Goal: Task Accomplishment & Management: Manage account settings

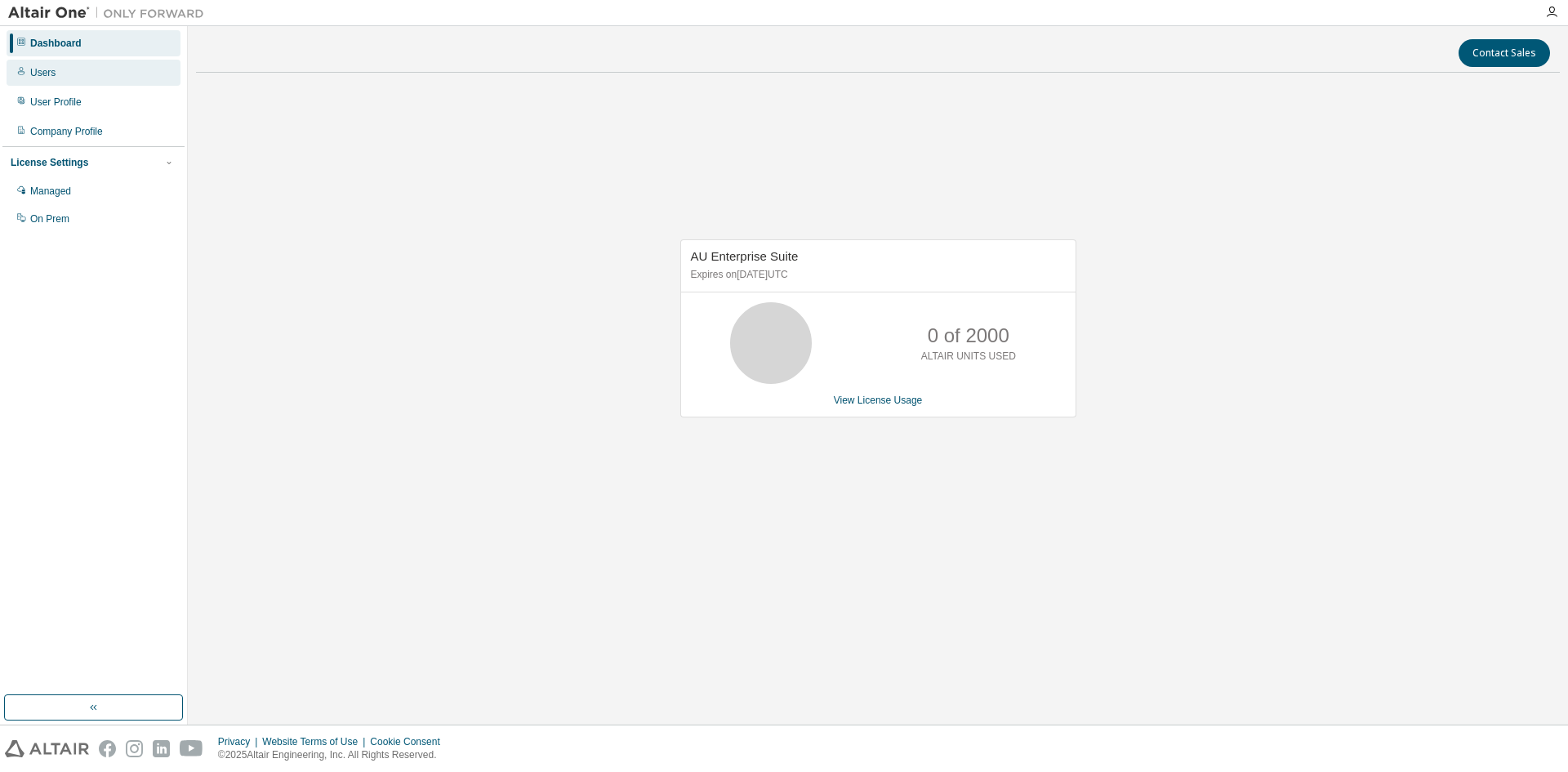
click at [51, 76] on div "Users" at bounding box center [43, 73] width 26 height 13
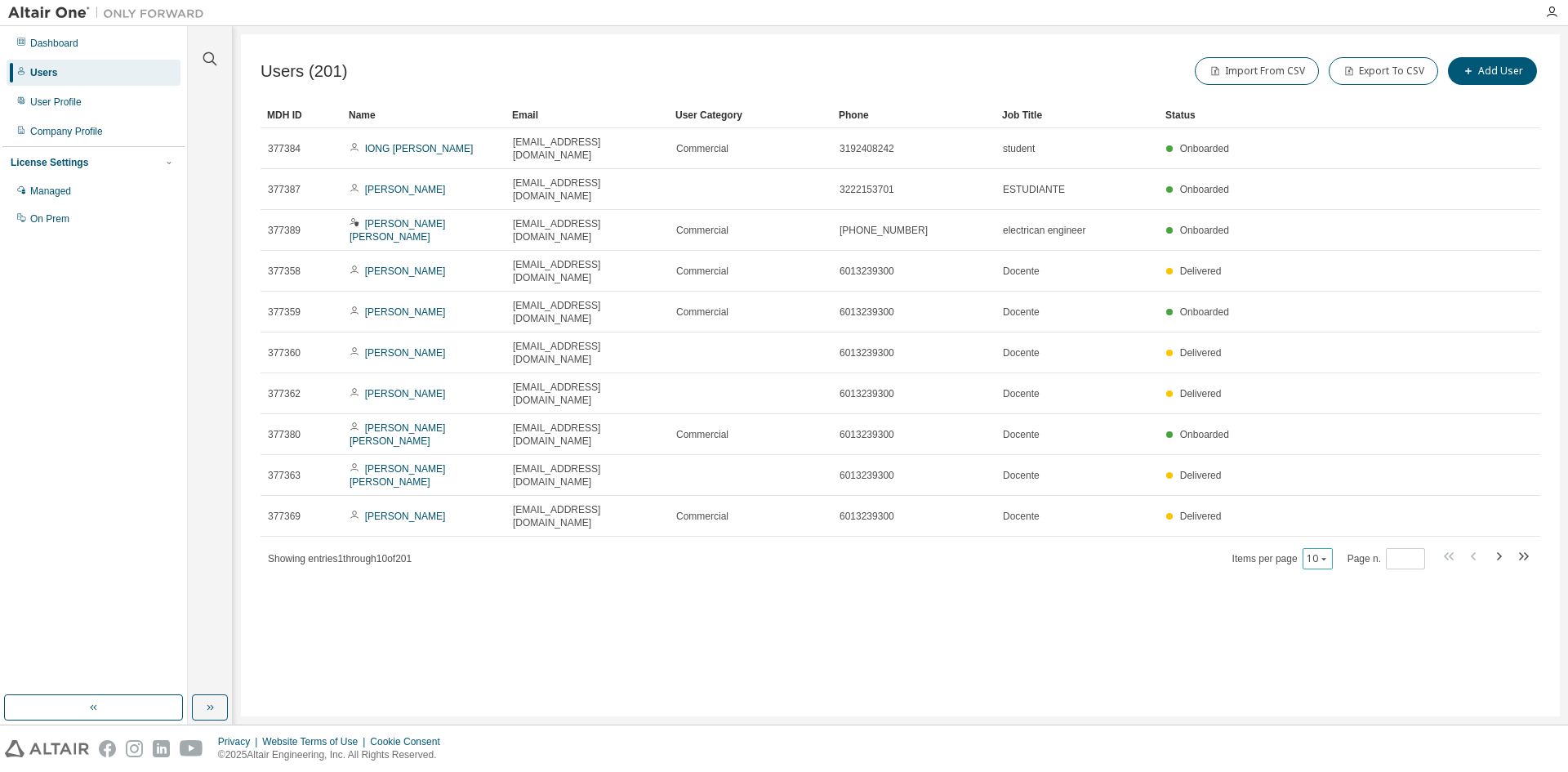
click at [1324, 558] on icon "button" at bounding box center [1324, 559] width 5 height 3
click at [1319, 573] on div "100" at bounding box center [1370, 581] width 131 height 20
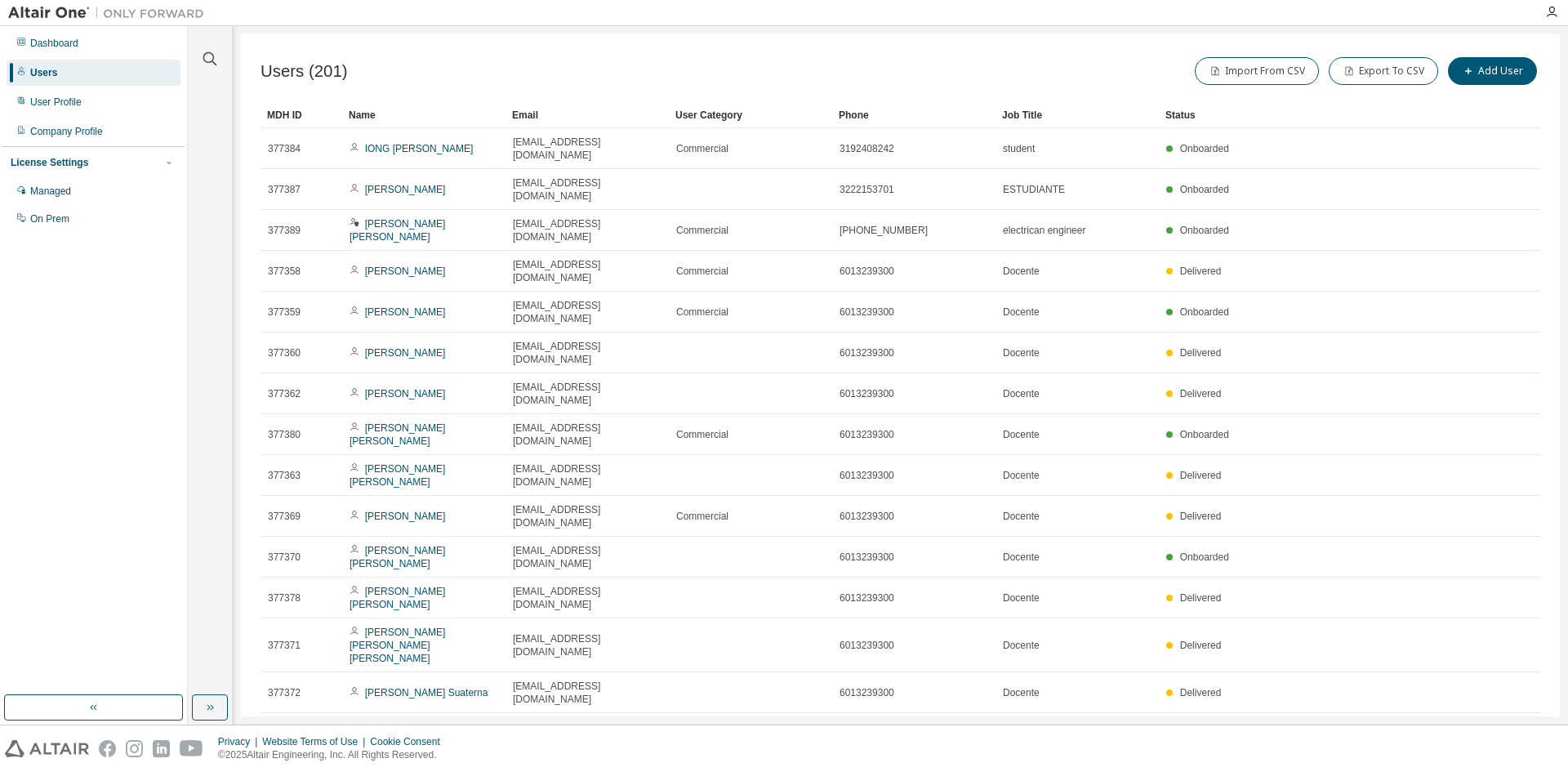
click at [403, 115] on div "Name" at bounding box center [424, 115] width 150 height 26
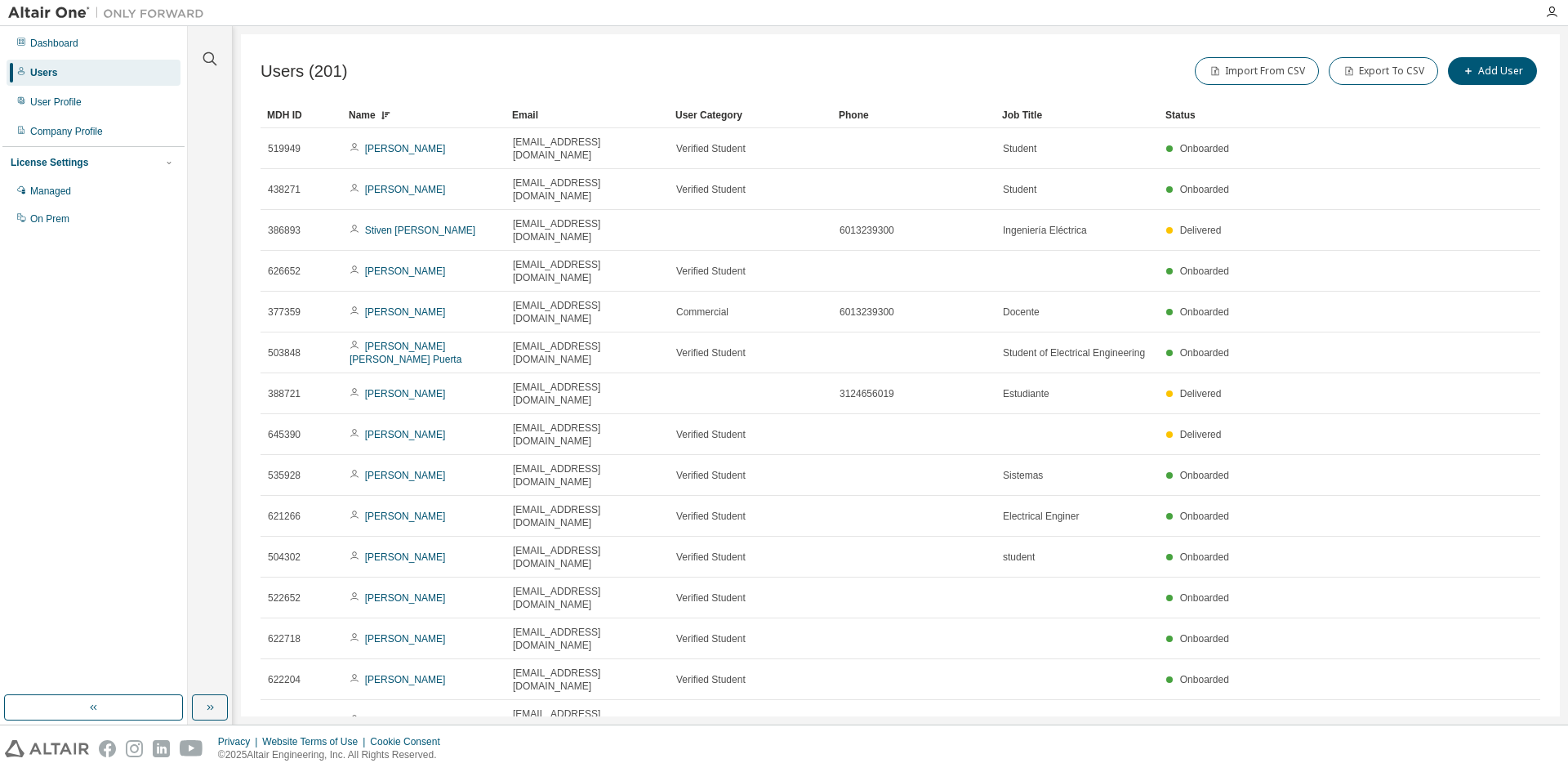
click at [403, 115] on div "Name" at bounding box center [424, 115] width 150 height 26
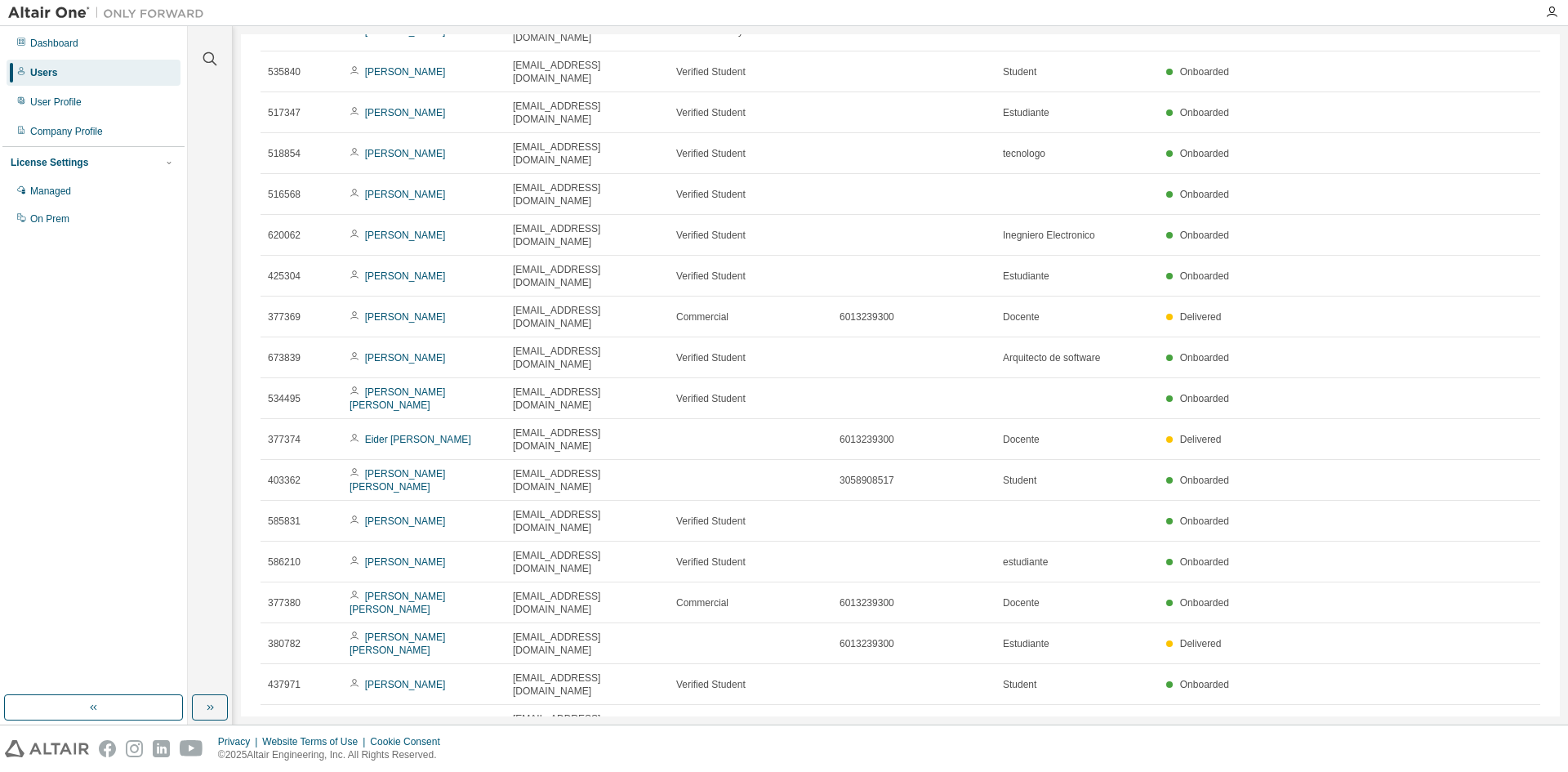
scroll to position [2488, 0]
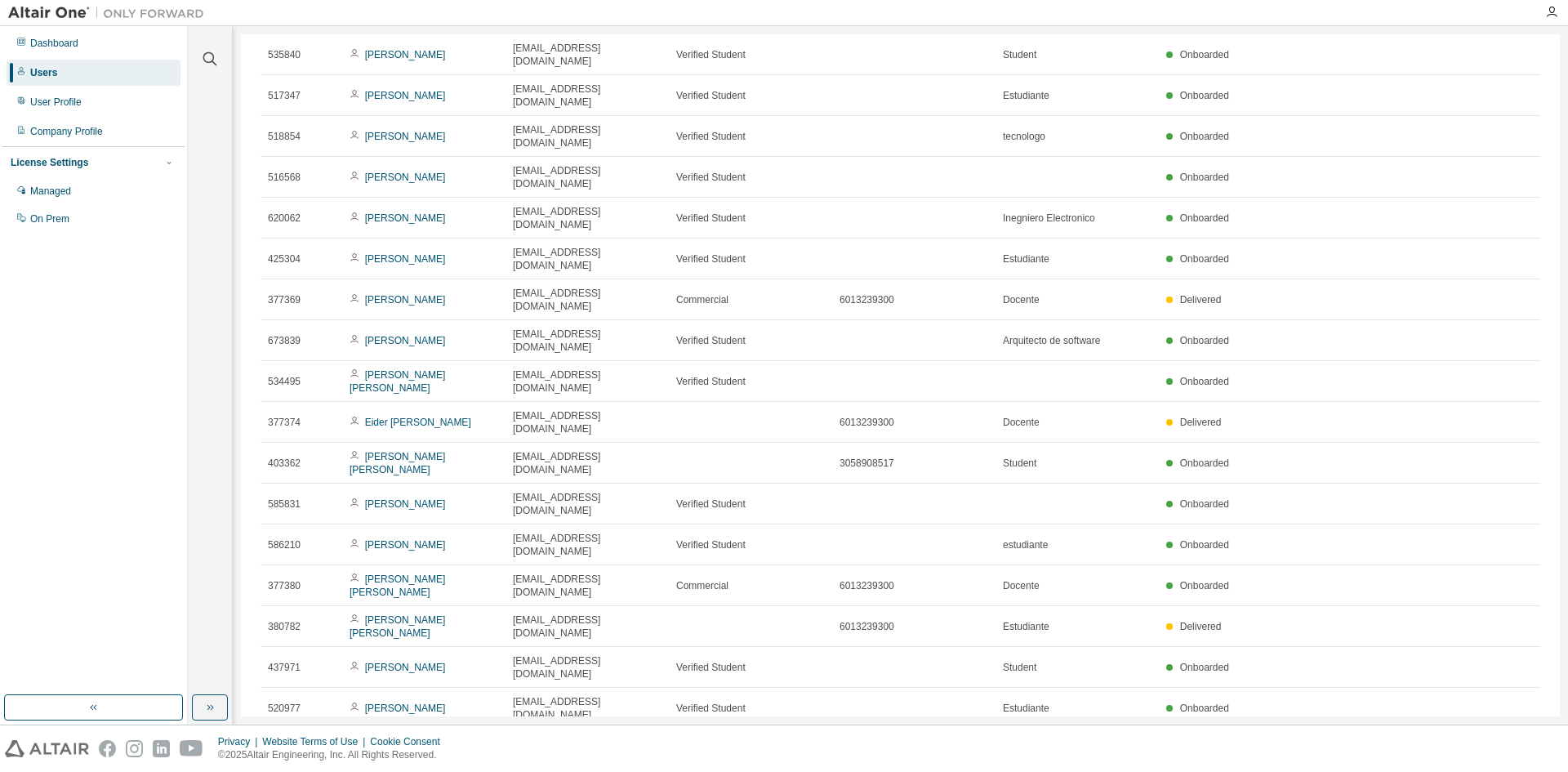
type input "*"
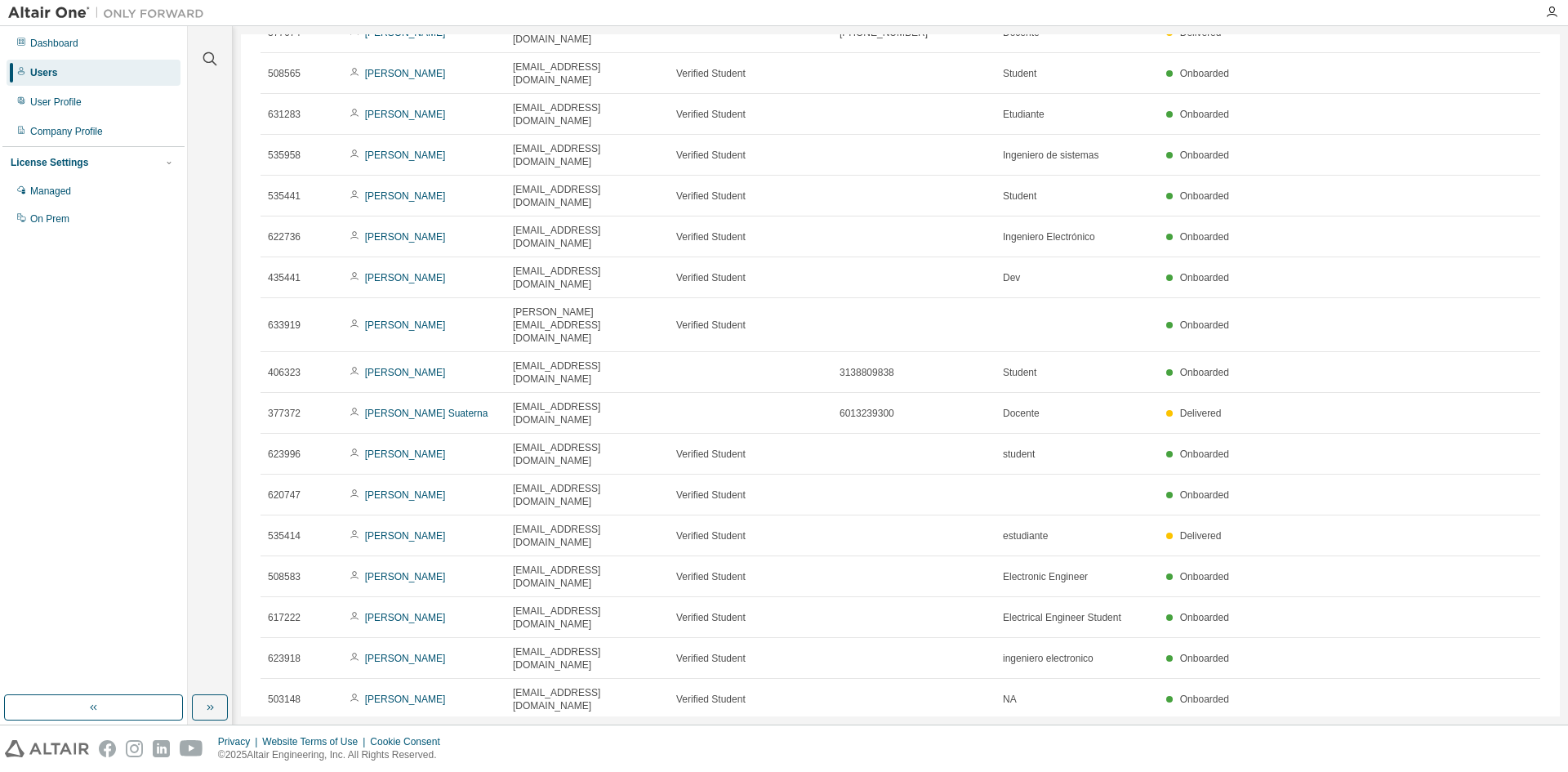
scroll to position [0, 0]
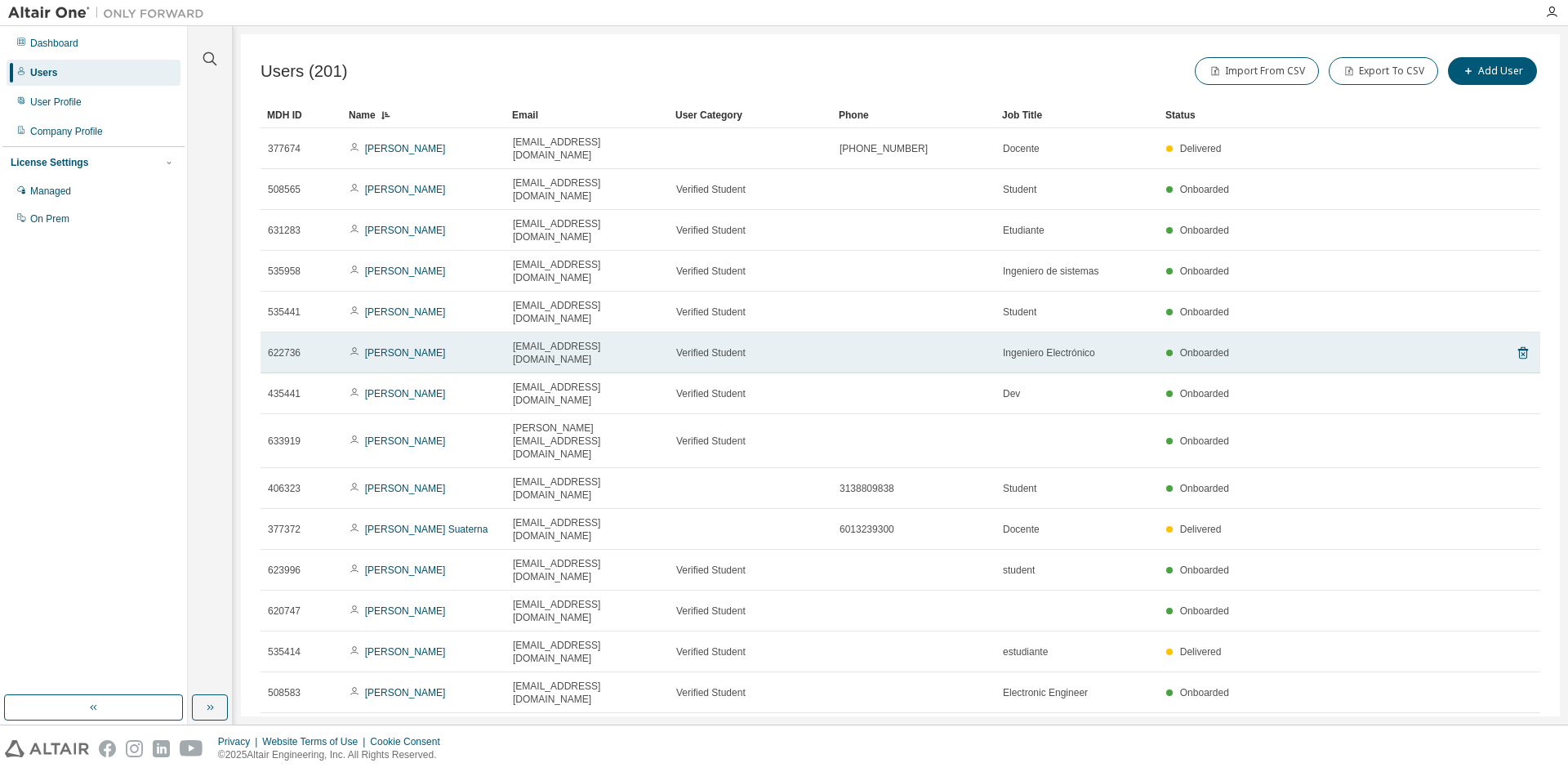
drag, startPoint x: 475, startPoint y: 382, endPoint x: 1296, endPoint y: 273, distance: 828.2
click at [1296, 332] on td "Onboarded" at bounding box center [1299, 353] width 281 height 41
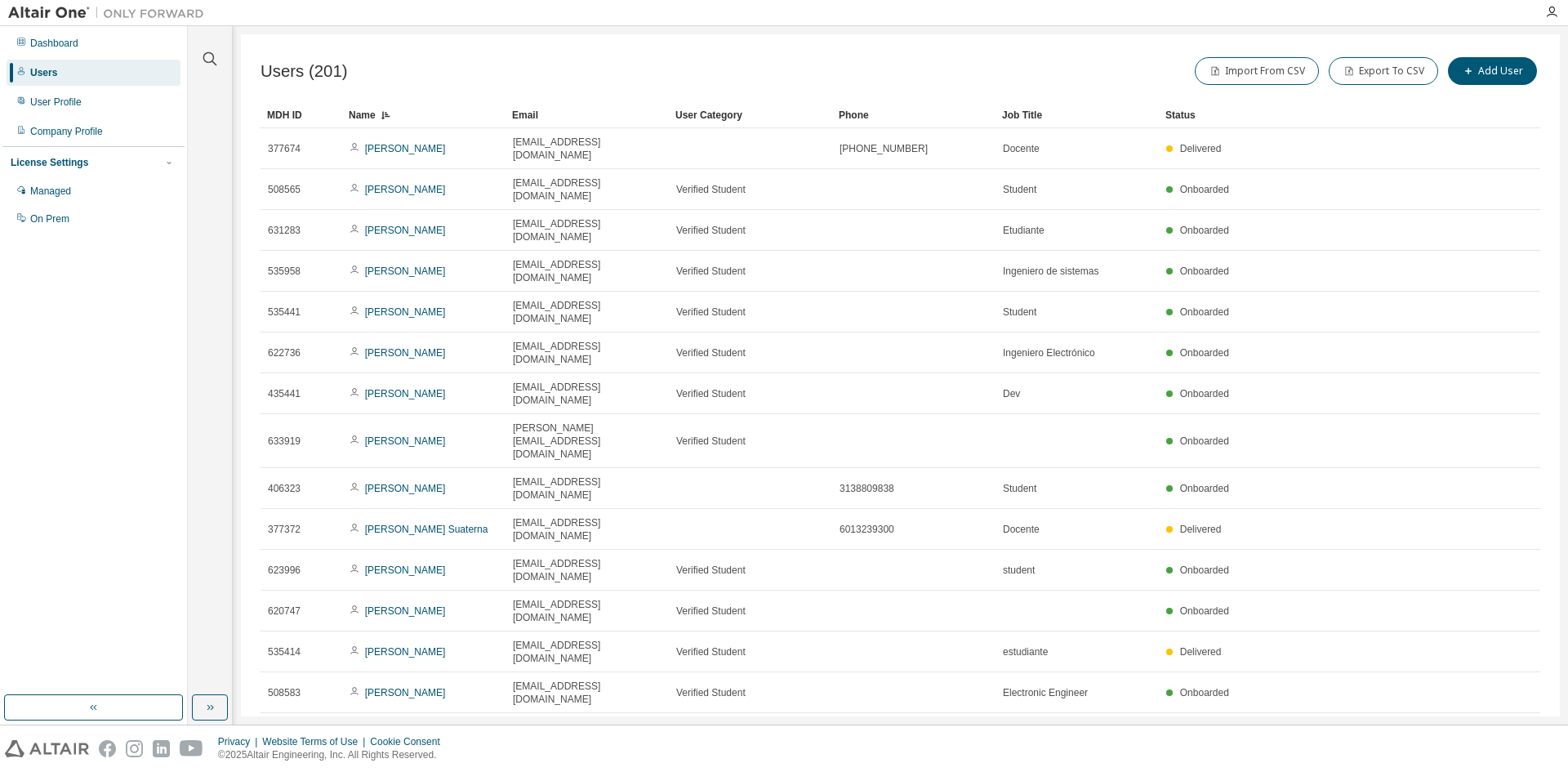
click at [91, 76] on div "Users" at bounding box center [93, 72] width 174 height 26
click at [1477, 66] on button "Add User" at bounding box center [1493, 70] width 89 height 28
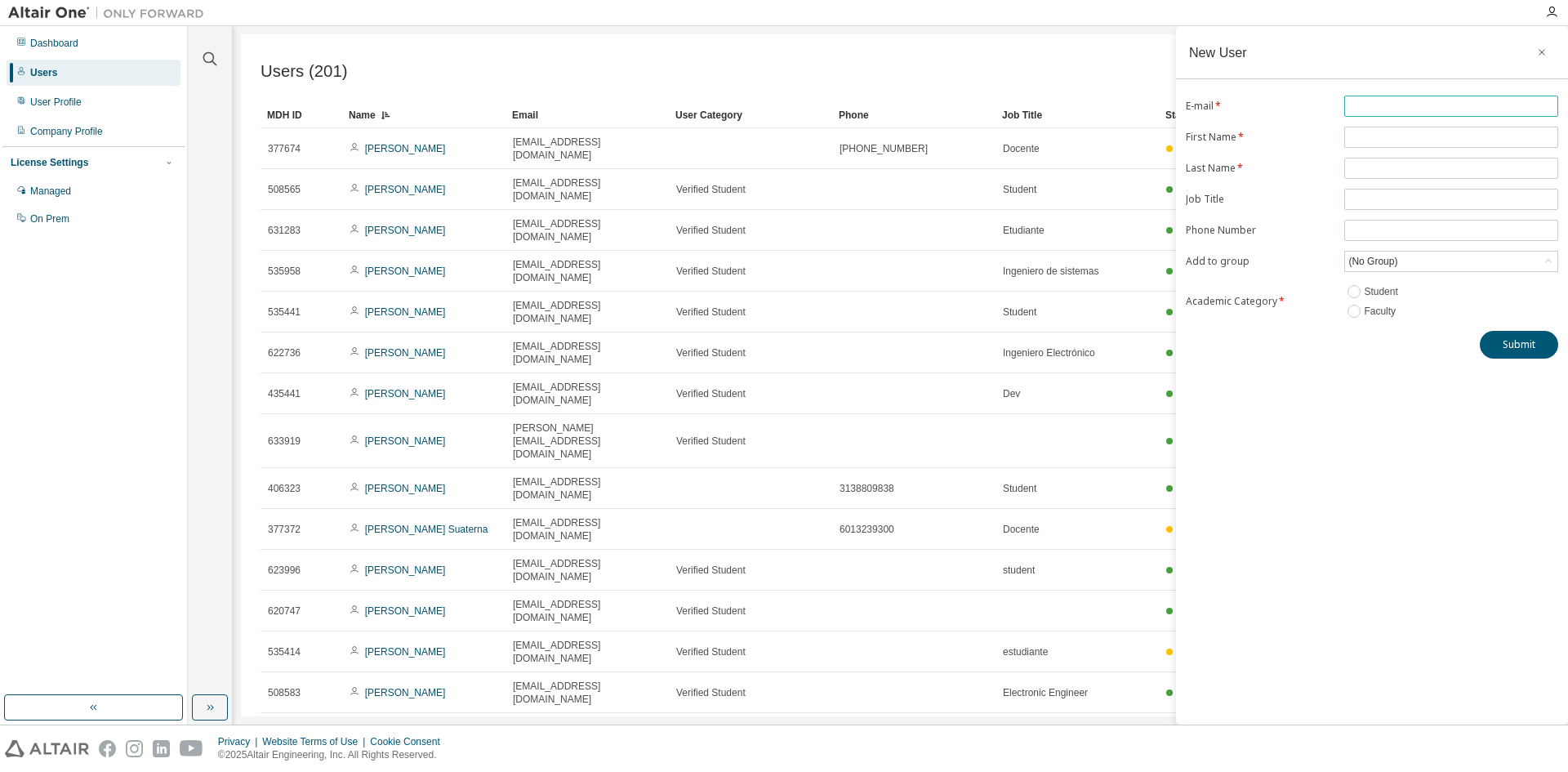
click at [1393, 97] on span at bounding box center [1451, 107] width 214 height 21
click at [1387, 105] on input "text" at bounding box center [1452, 106] width 206 height 13
type input "**********"
type input "****"
click at [1378, 170] on input "*******" at bounding box center [1452, 168] width 206 height 13
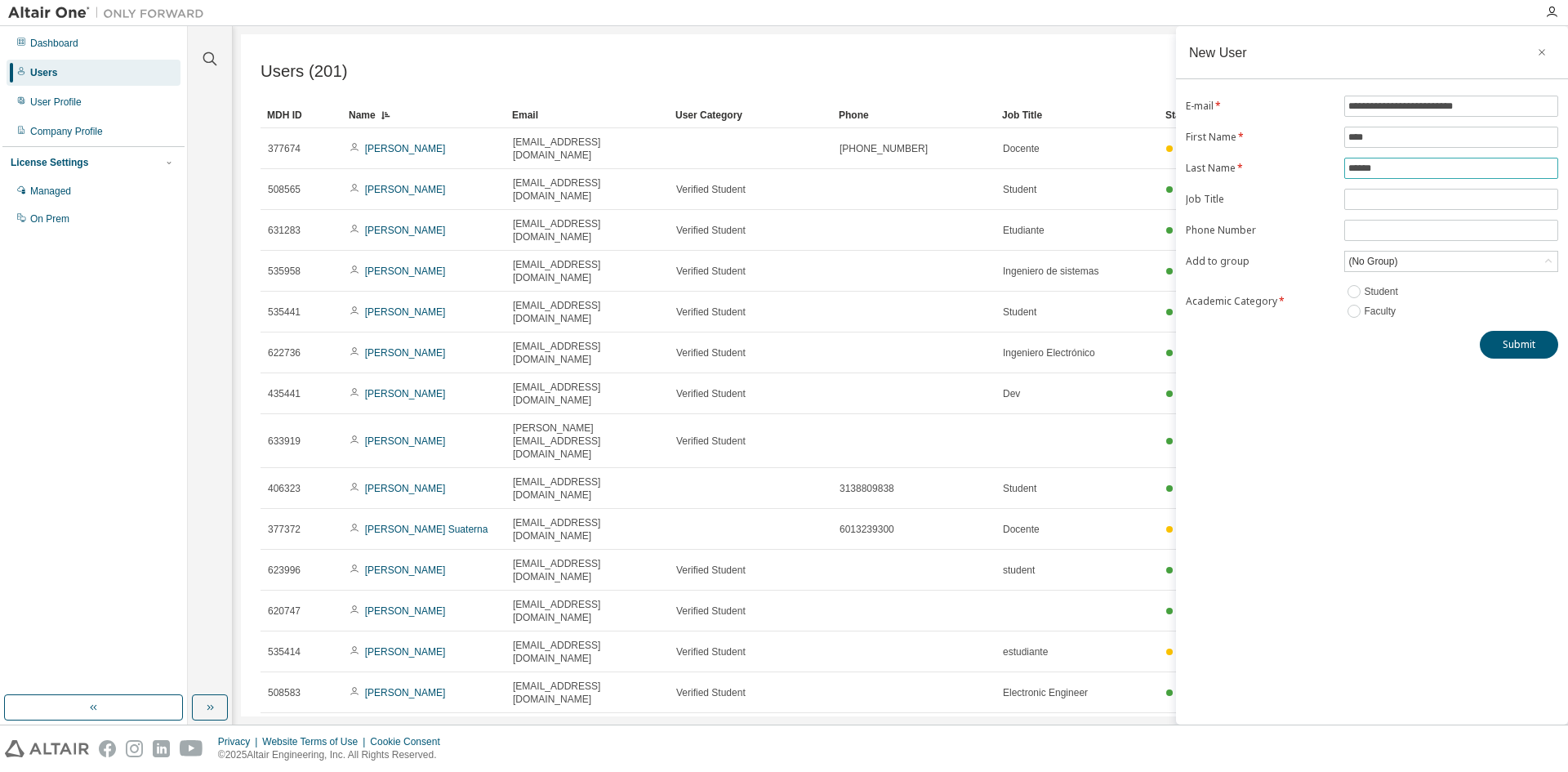
type input "******"
type input "****"
type input "**********"
click at [1450, 258] on div "(No Group)" at bounding box center [1451, 261] width 212 height 20
click at [1427, 329] on li "7118 - Laboratorios" at bounding box center [1450, 329] width 209 height 21
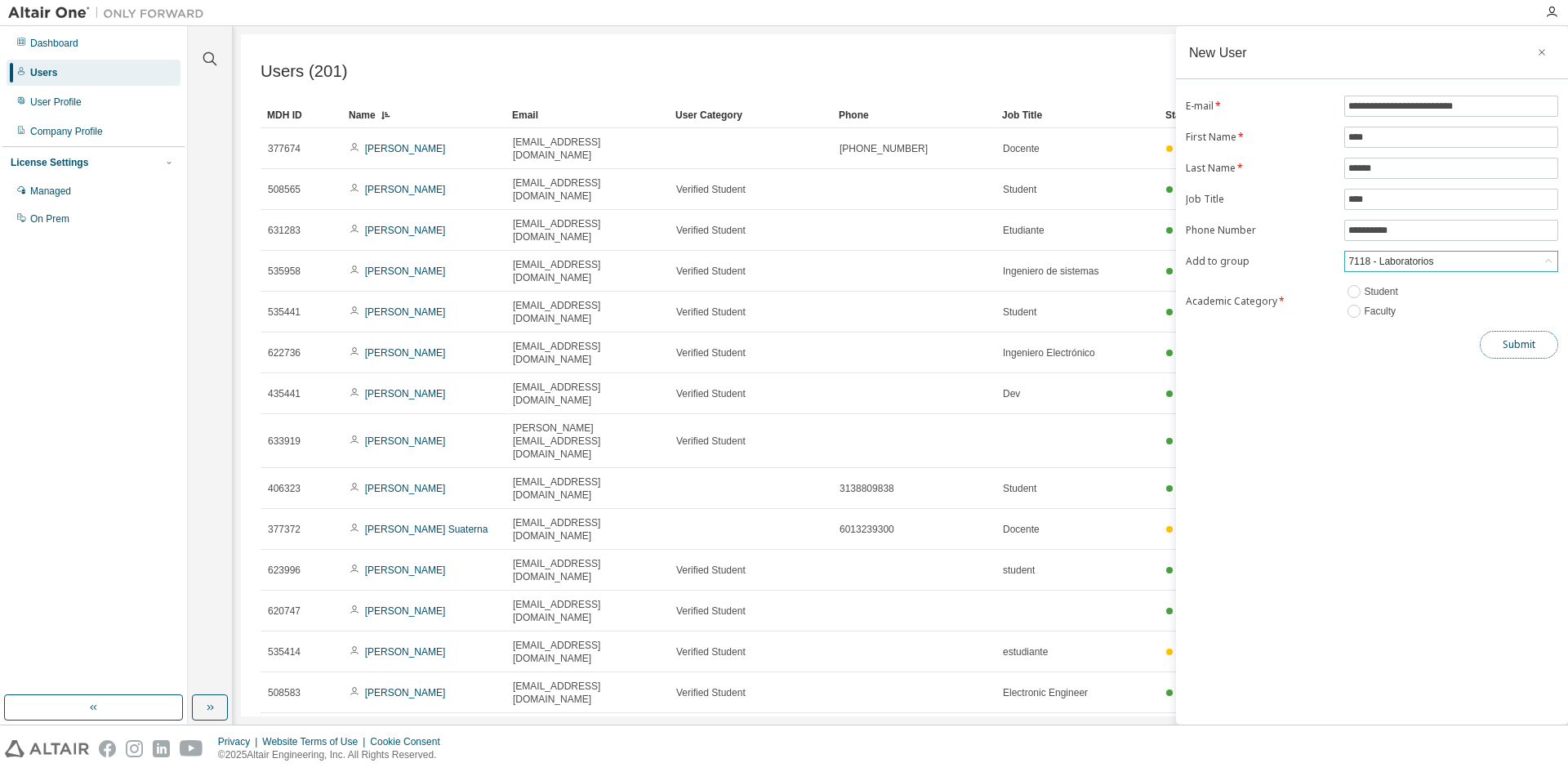
click at [1504, 356] on button "Submit" at bounding box center [1519, 345] width 78 height 28
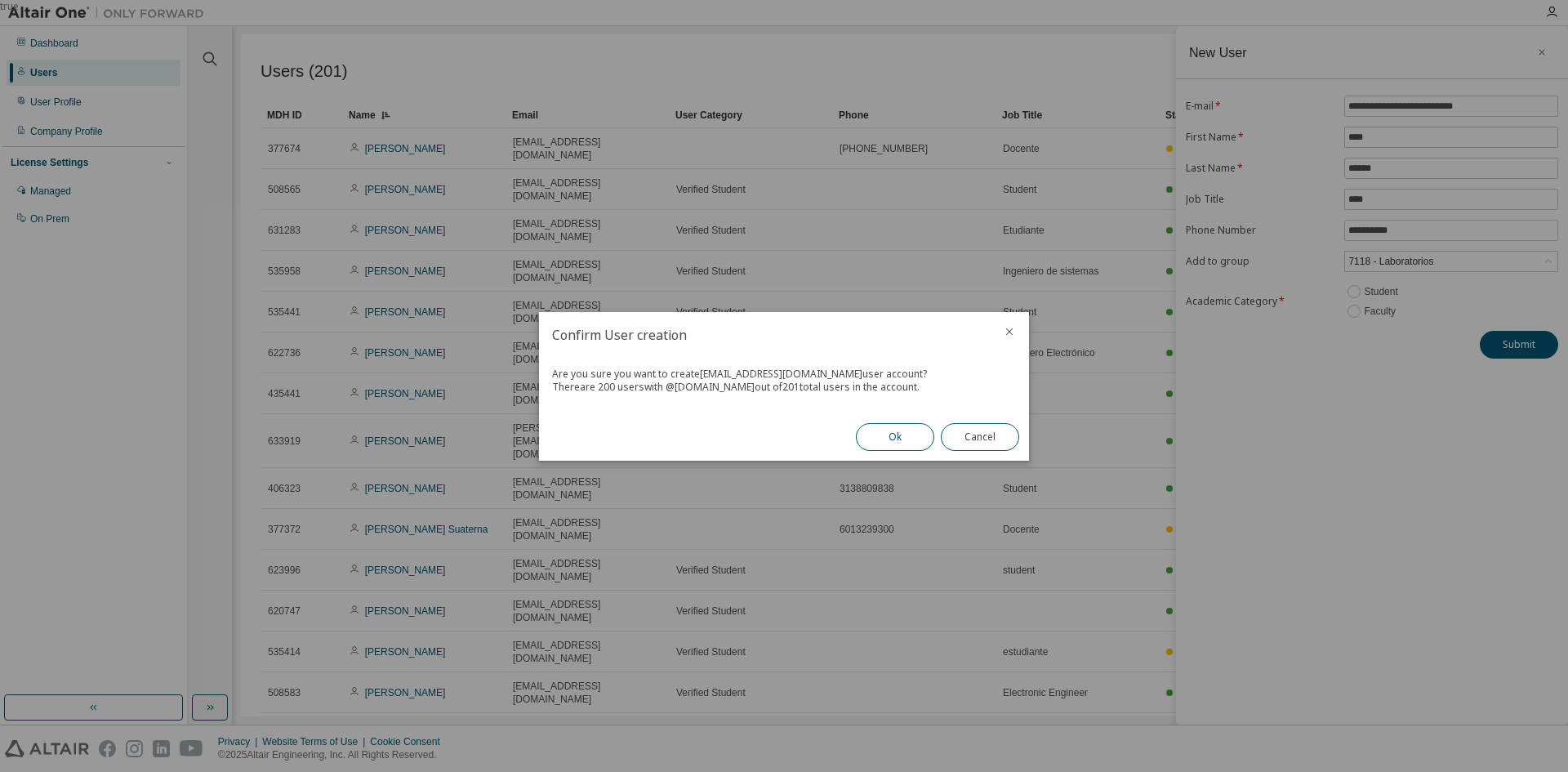
click at [885, 441] on button "Ok" at bounding box center [895, 436] width 78 height 28
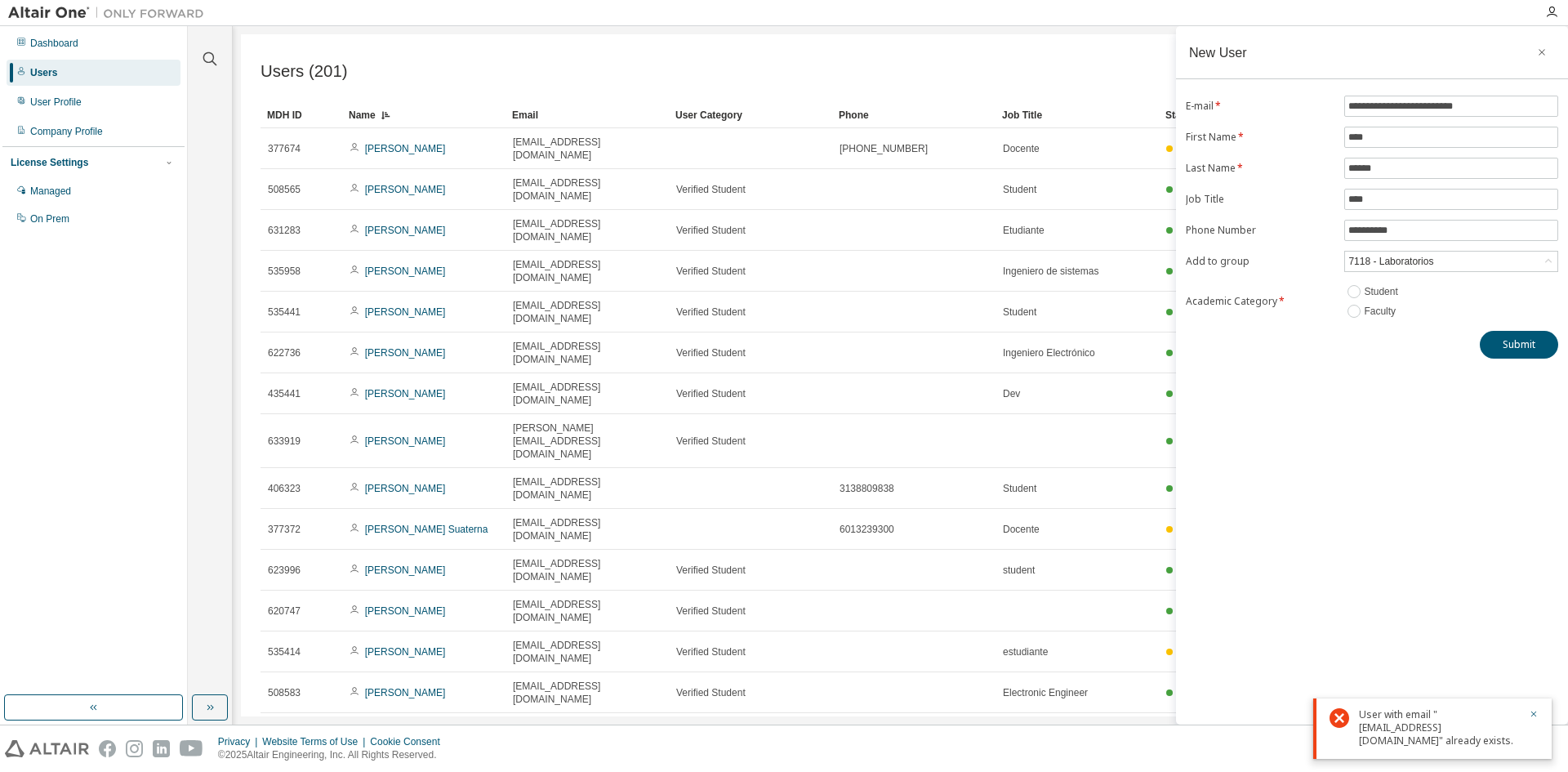
click at [553, 117] on div "Email" at bounding box center [587, 115] width 150 height 26
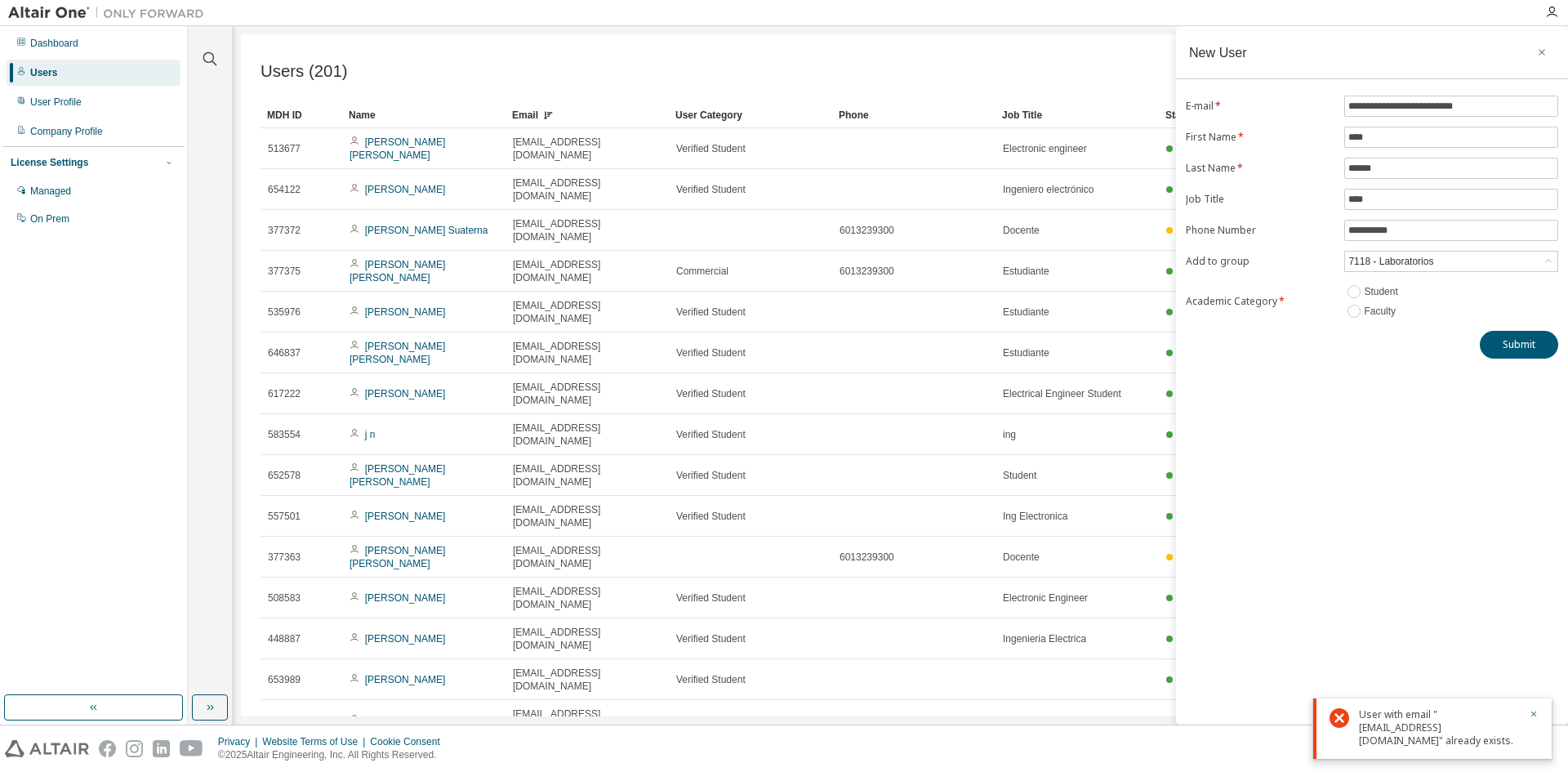
click at [1549, 50] on button "button" at bounding box center [1541, 52] width 26 height 26
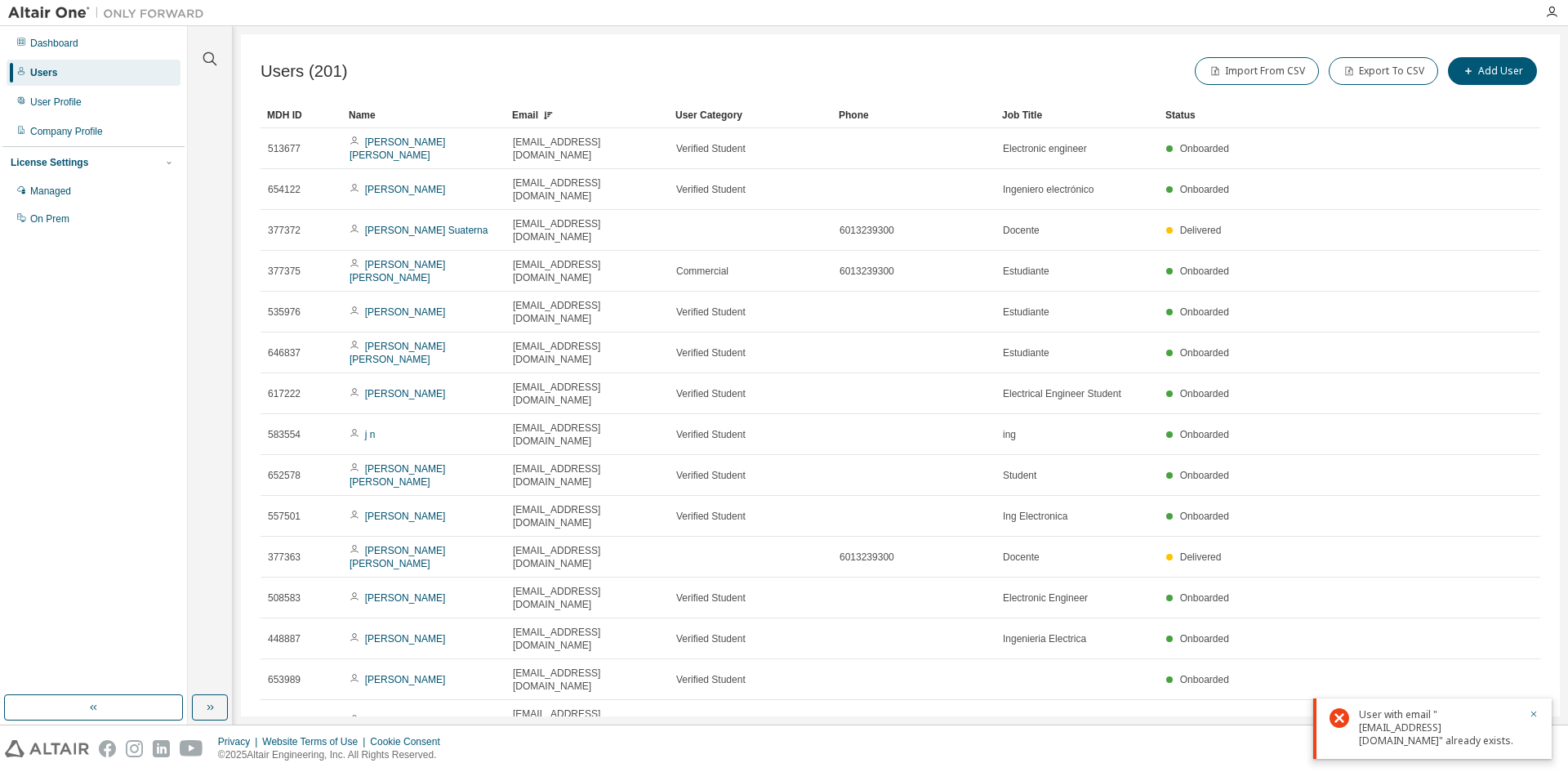
click at [1539, 714] on div "User with email "jucpenav@udistrital.edu.co" already exists." at bounding box center [1432, 728] width 239 height 60
click at [1532, 714] on icon "button" at bounding box center [1533, 713] width 10 height 10
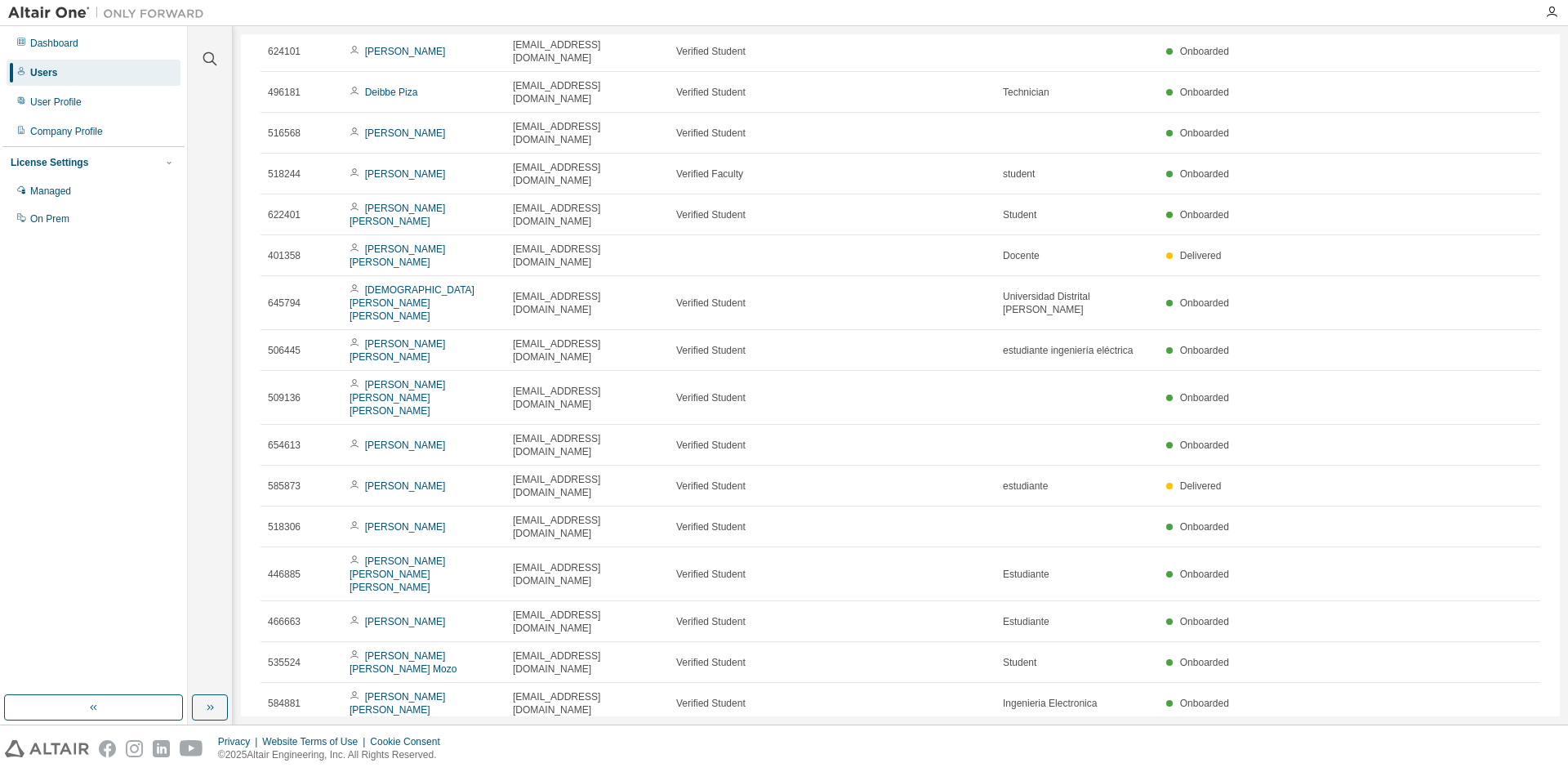
scroll to position [2527, 0]
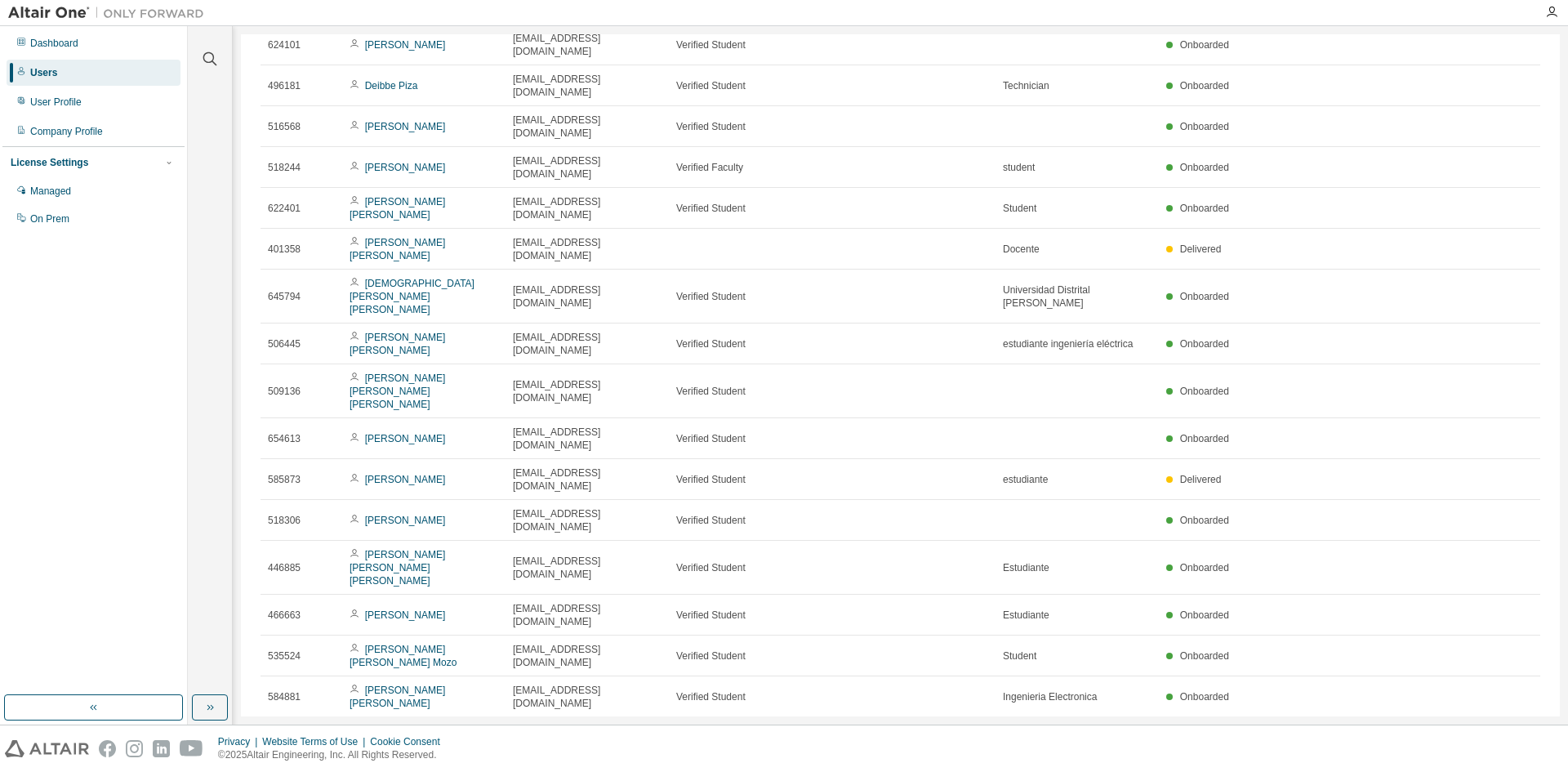
type input "*"
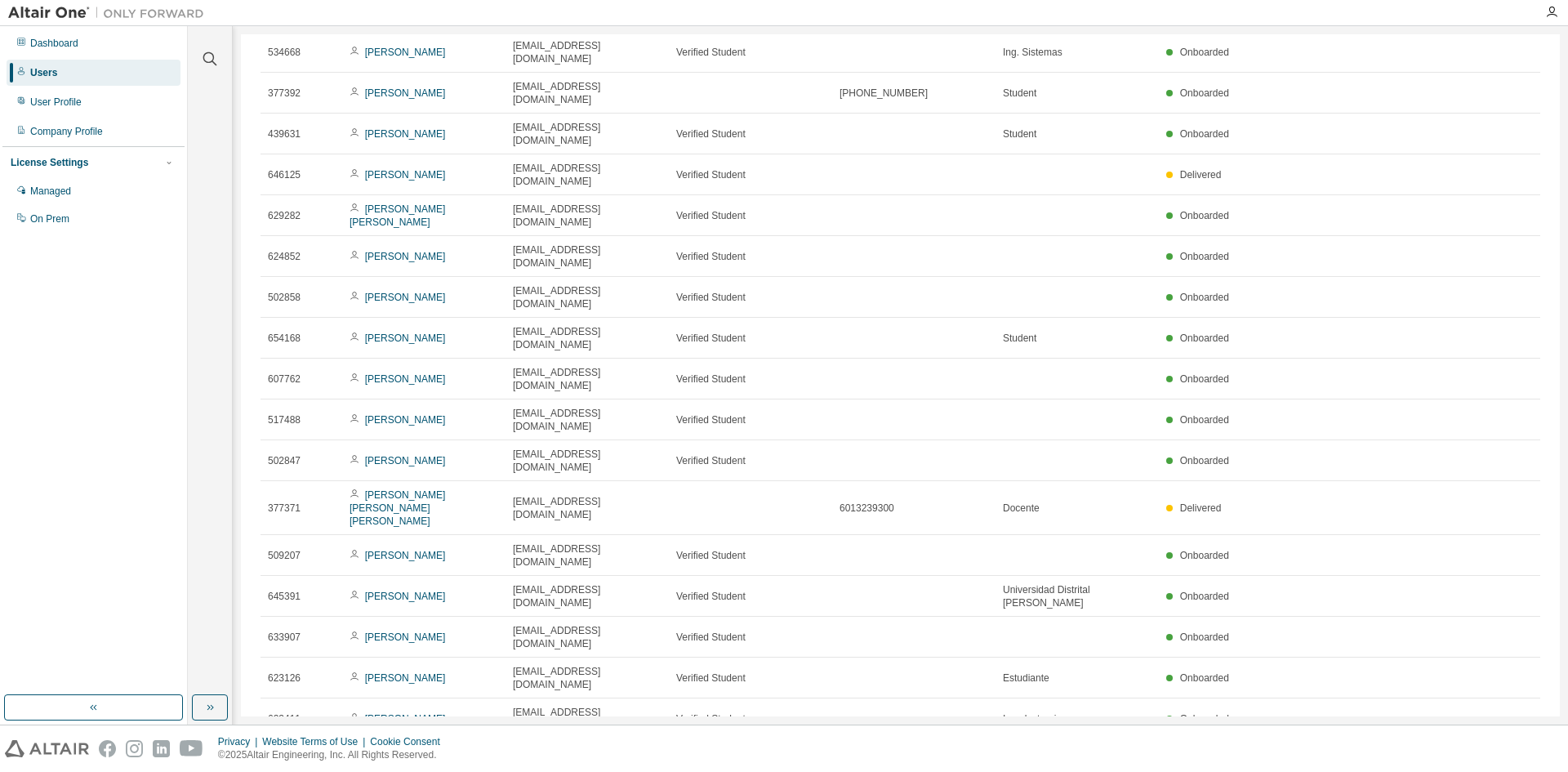
scroll to position [1704, 0]
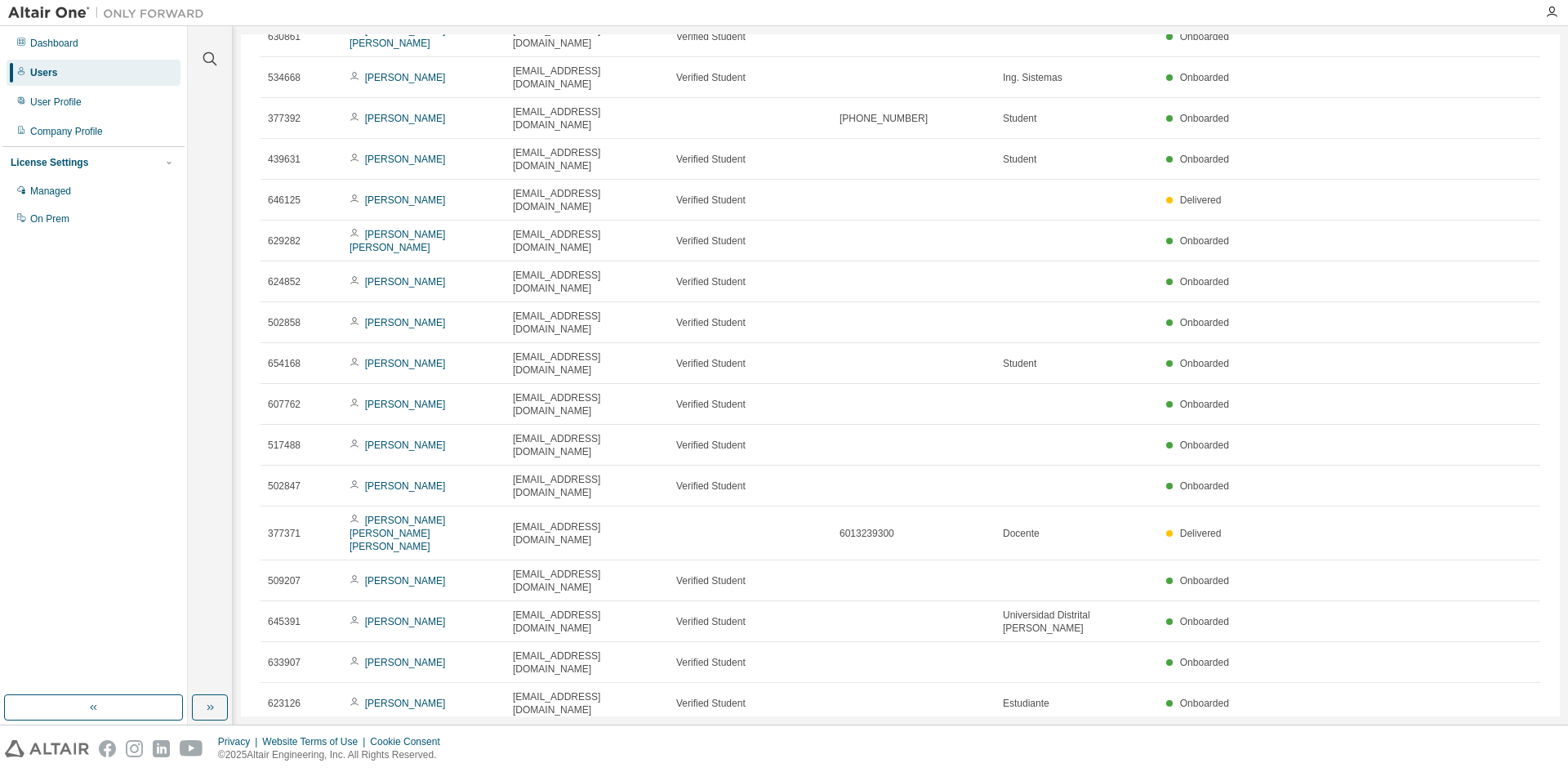
drag, startPoint x: 539, startPoint y: 422, endPoint x: 514, endPoint y: 421, distance: 25.0
drag, startPoint x: 502, startPoint y: 424, endPoint x: 511, endPoint y: 423, distance: 9.1
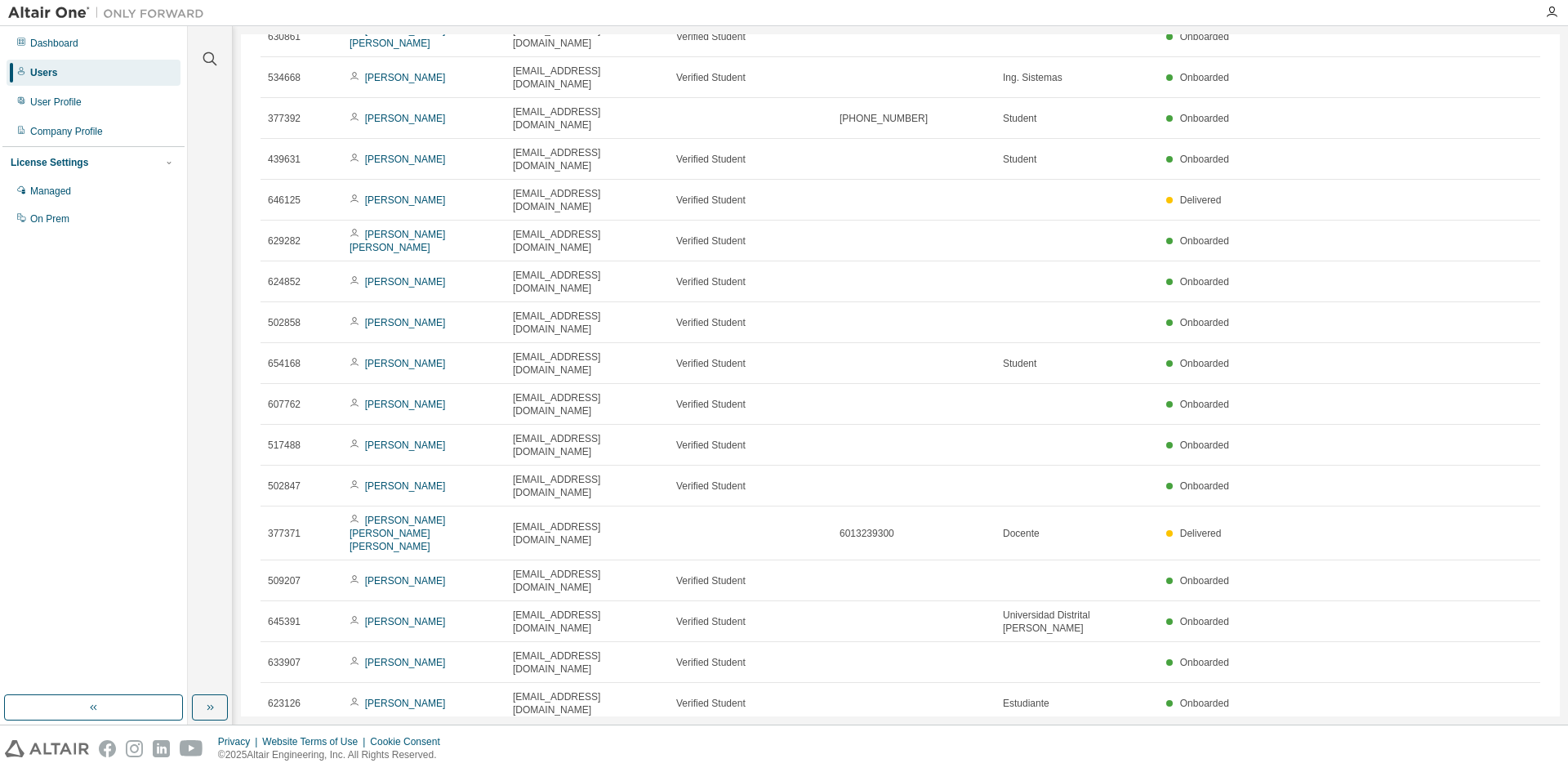
drag, startPoint x: 734, startPoint y: 422, endPoint x: 293, endPoint y: 422, distance: 441.0
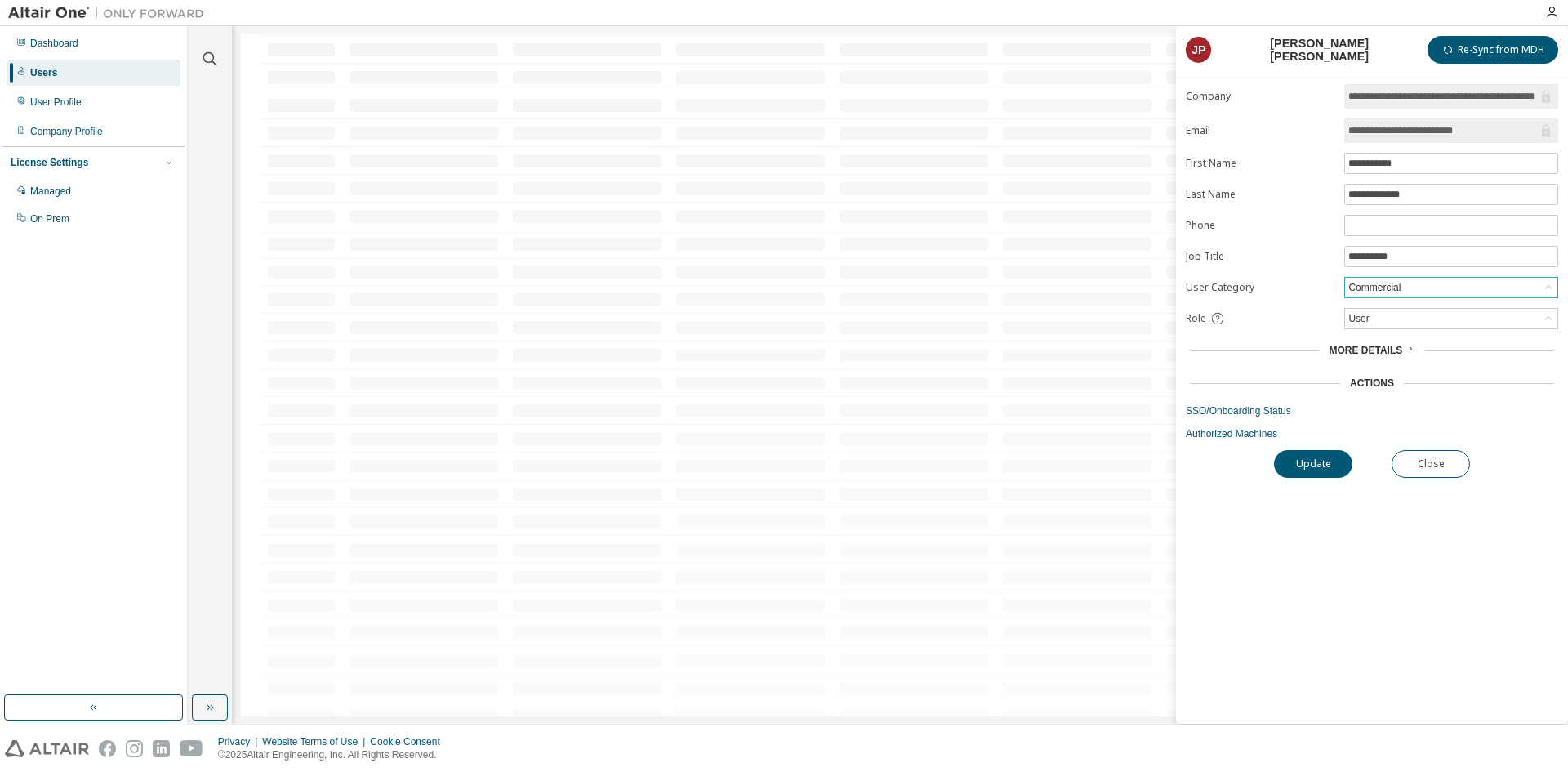
click at [1442, 293] on div "Commercial" at bounding box center [1451, 288] width 212 height 20
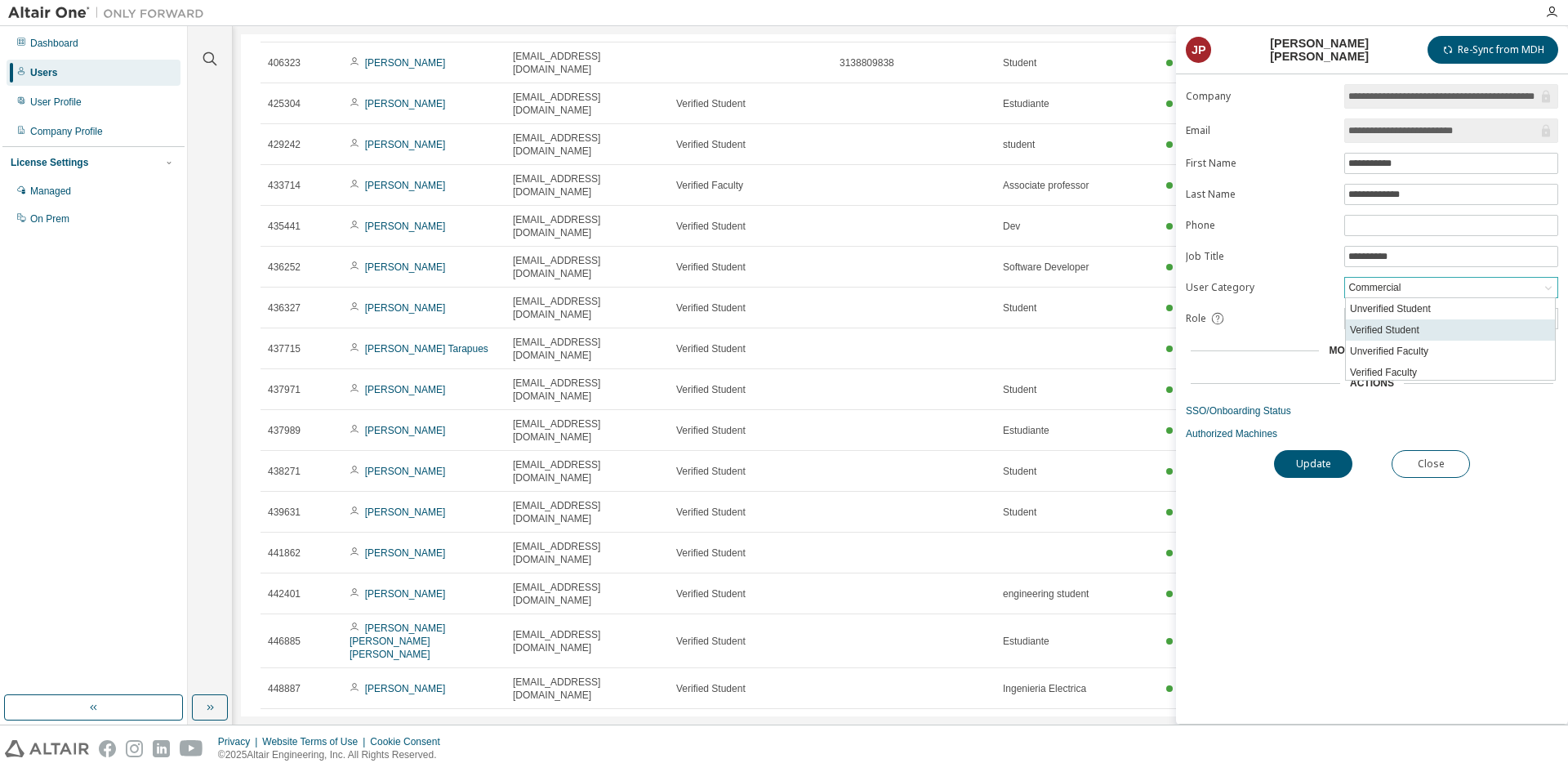
click at [1443, 330] on li "Verified Student" at bounding box center [1450, 330] width 209 height 21
click at [1301, 465] on button "Update" at bounding box center [1313, 464] width 78 height 28
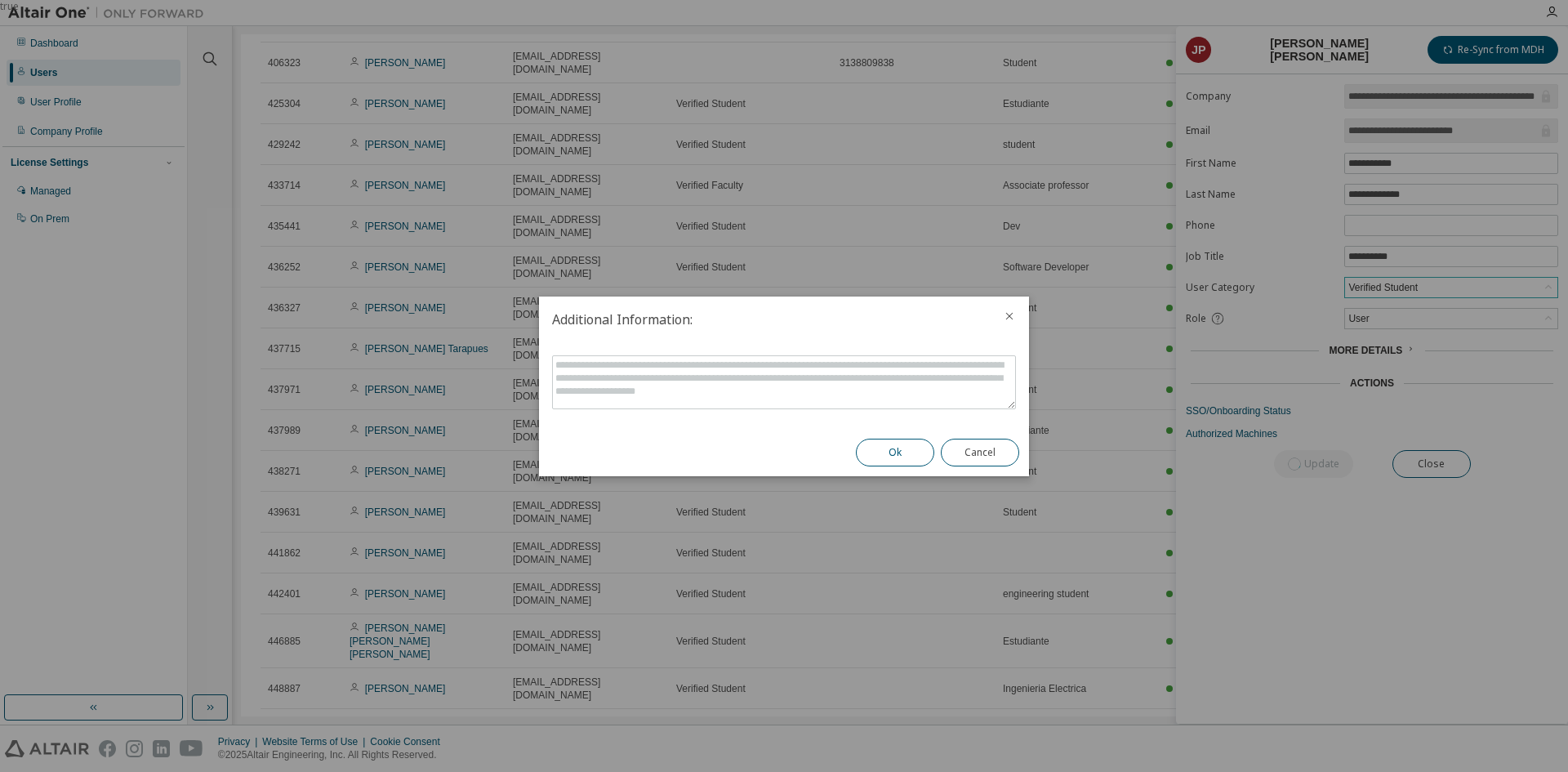
click at [911, 450] on button "Ok" at bounding box center [895, 452] width 78 height 28
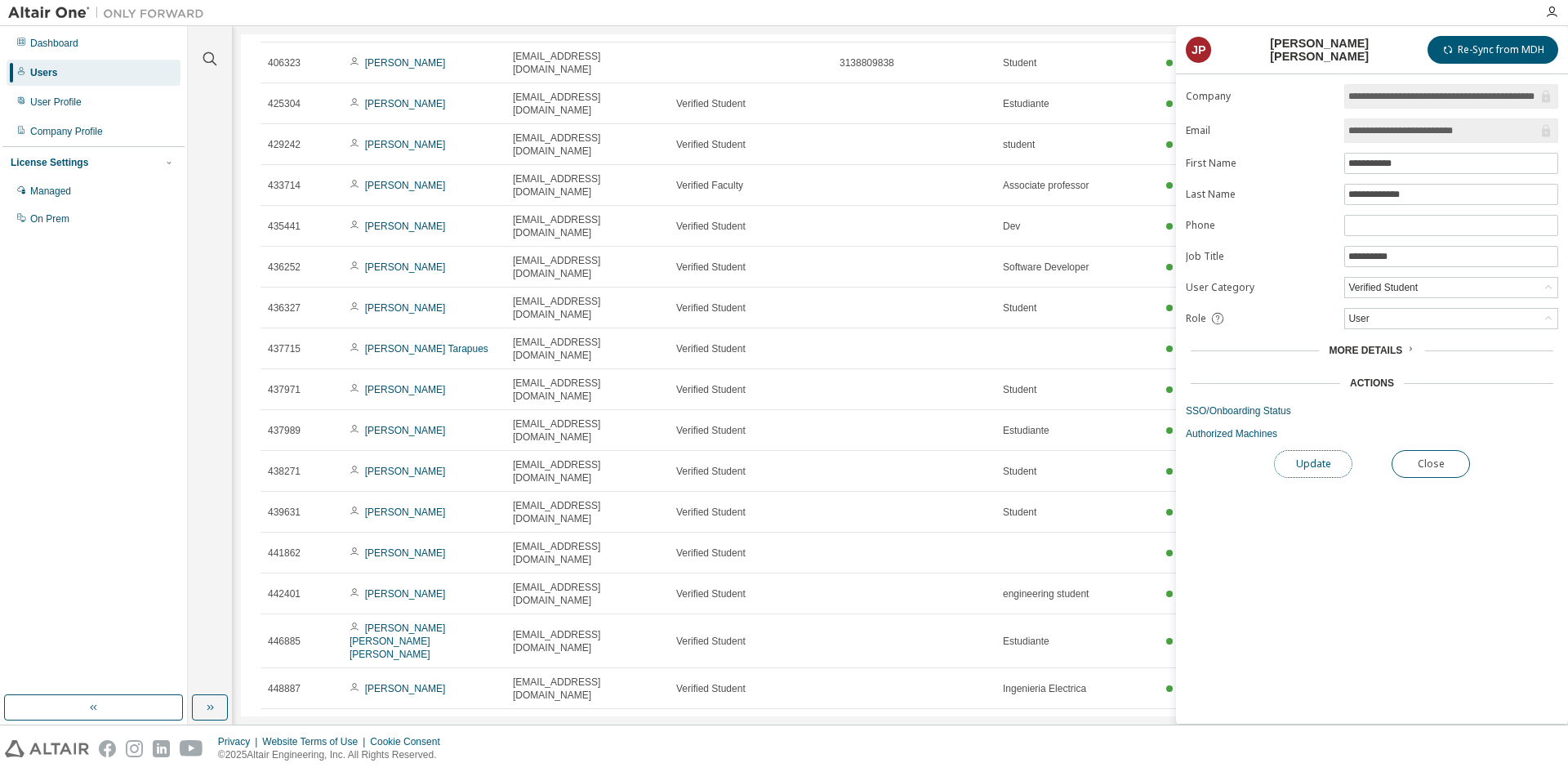
click at [1310, 473] on button "Update" at bounding box center [1313, 464] width 78 height 28
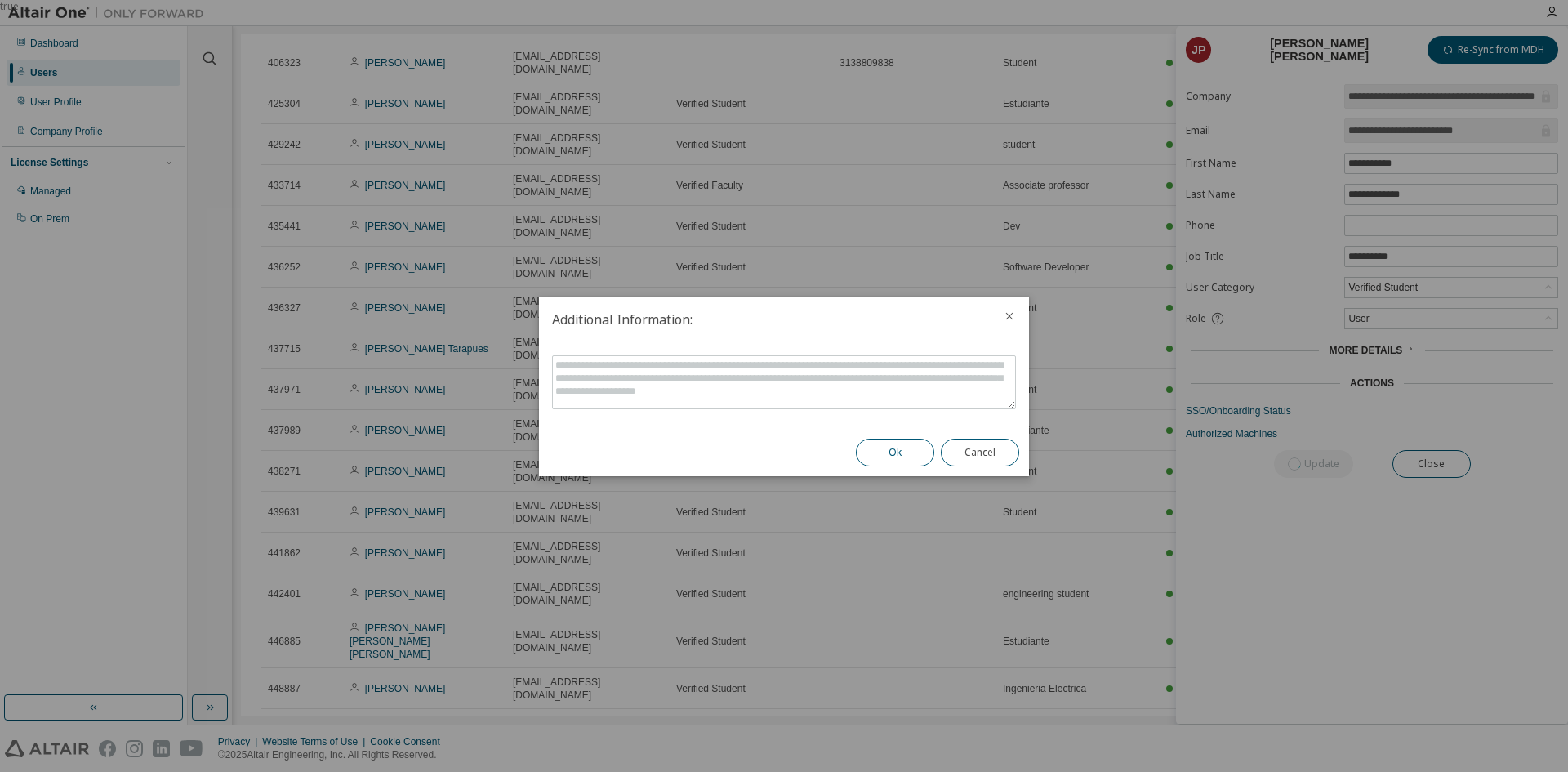
click at [876, 451] on button "Ok" at bounding box center [895, 452] width 78 height 28
